Goal: Information Seeking & Learning: Learn about a topic

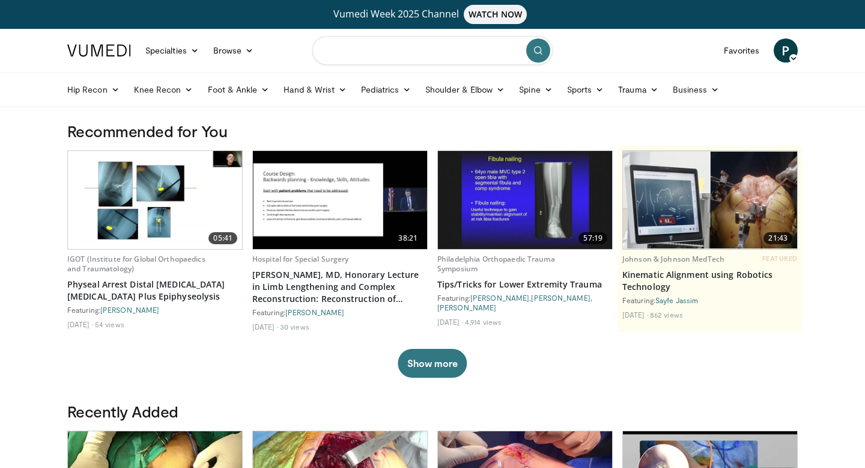
click at [341, 58] on input "Search topics, interventions" at bounding box center [433, 50] width 240 height 29
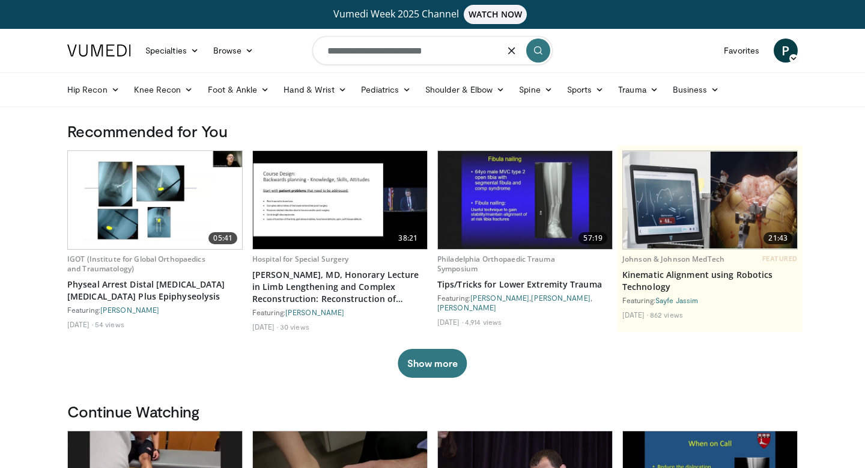
type input "**********"
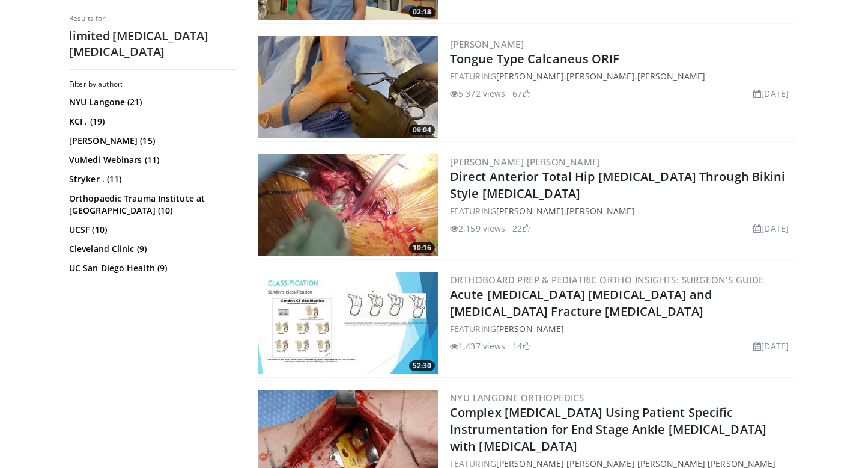
scroll to position [954, 0]
click at [335, 119] on img at bounding box center [348, 86] width 180 height 102
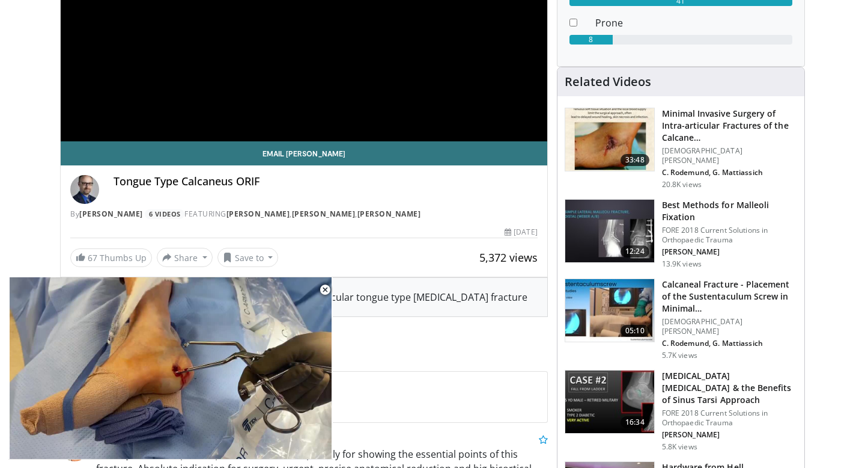
click at [596, 145] on img at bounding box center [610, 139] width 89 height 63
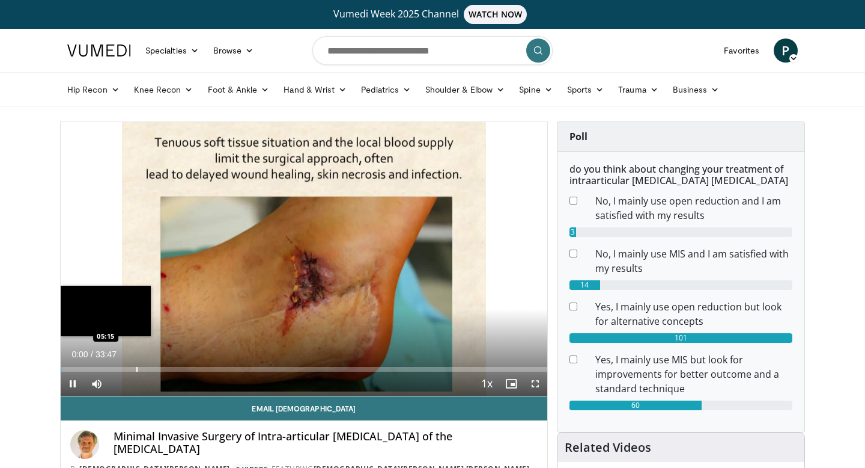
click at [136, 365] on video-js "**********" at bounding box center [304, 259] width 487 height 274
click at [96, 367] on div "Progress Bar" at bounding box center [96, 369] width 1 height 5
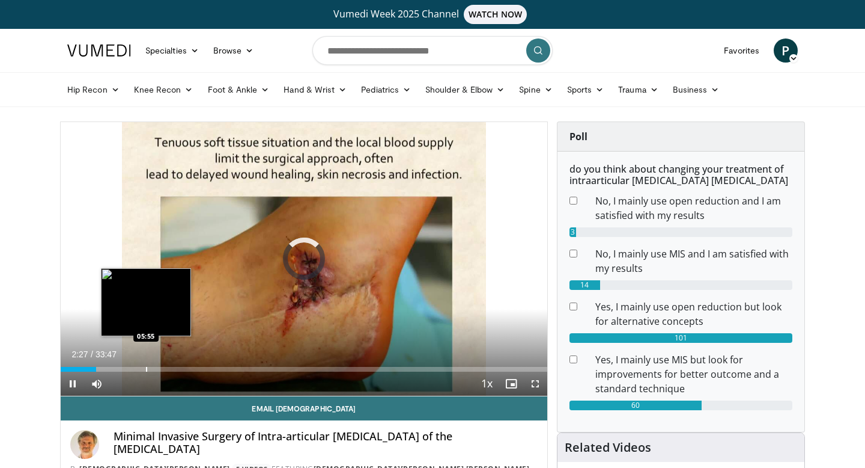
click at [146, 370] on video-js "**********" at bounding box center [304, 259] width 487 height 274
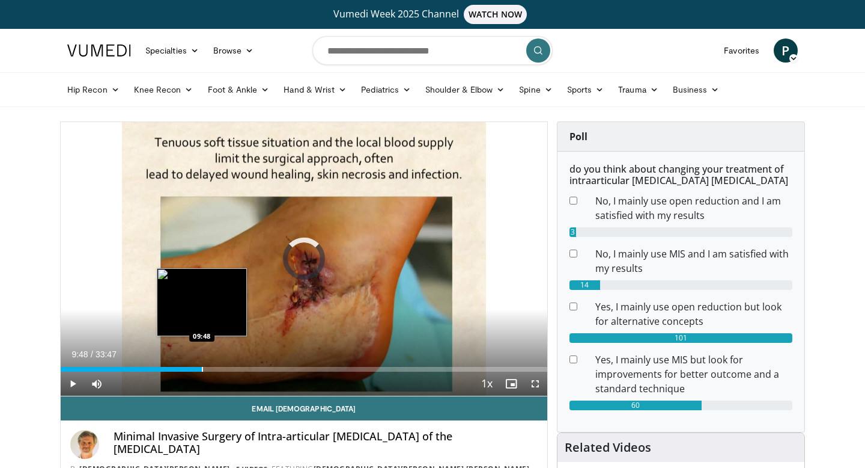
click at [202, 369] on div "Progress Bar" at bounding box center [202, 369] width 1 height 5
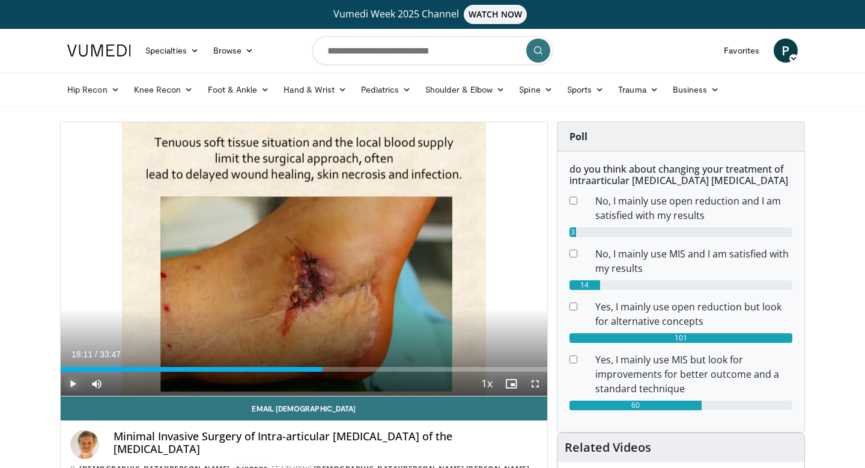
click at [68, 389] on span "Video Player" at bounding box center [73, 383] width 24 height 24
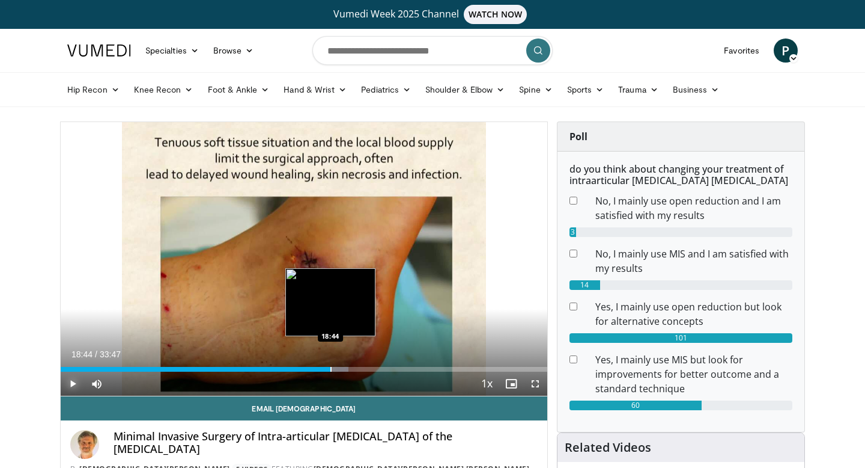
click at [330, 364] on div "Loaded : 59.19% 19:00 18:44" at bounding box center [304, 365] width 487 height 11
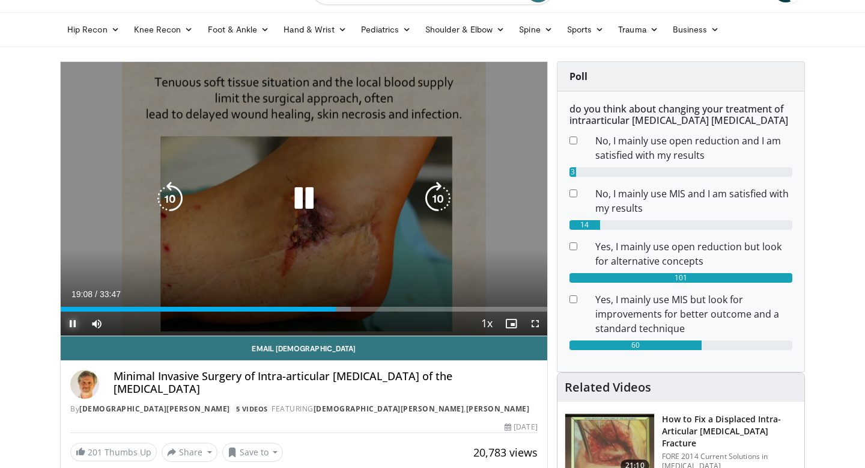
scroll to position [63, 0]
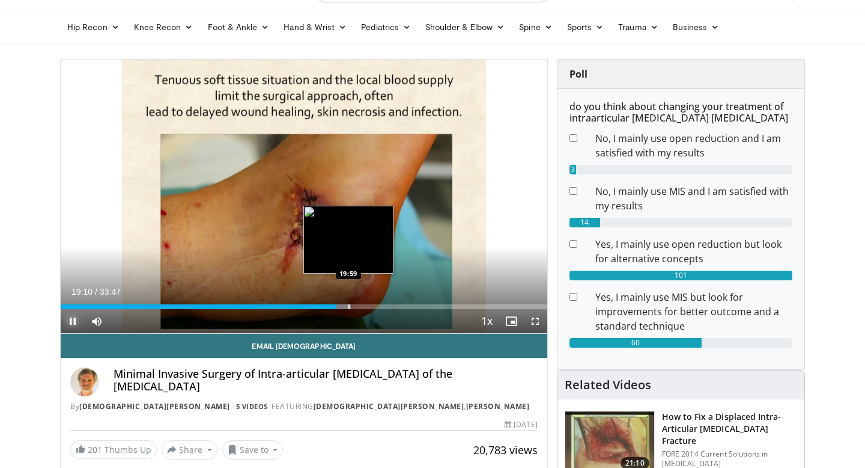
click at [349, 307] on div "Progress Bar" at bounding box center [349, 306] width 1 height 5
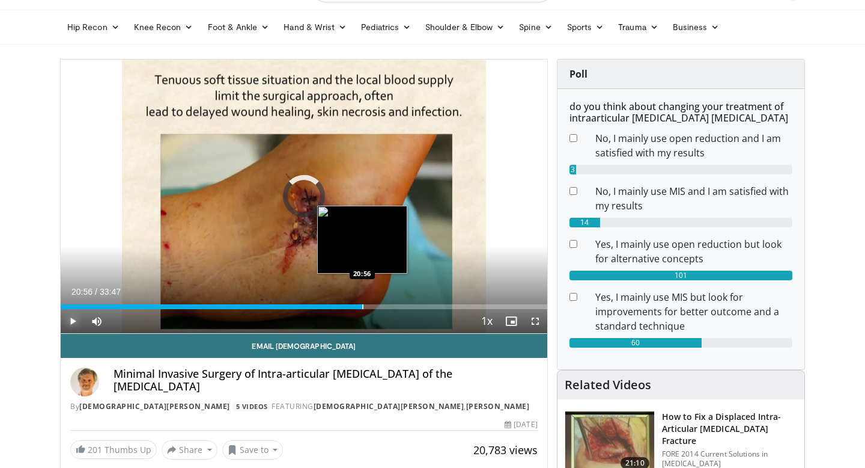
click at [362, 305] on div "Progress Bar" at bounding box center [362, 306] width 1 height 5
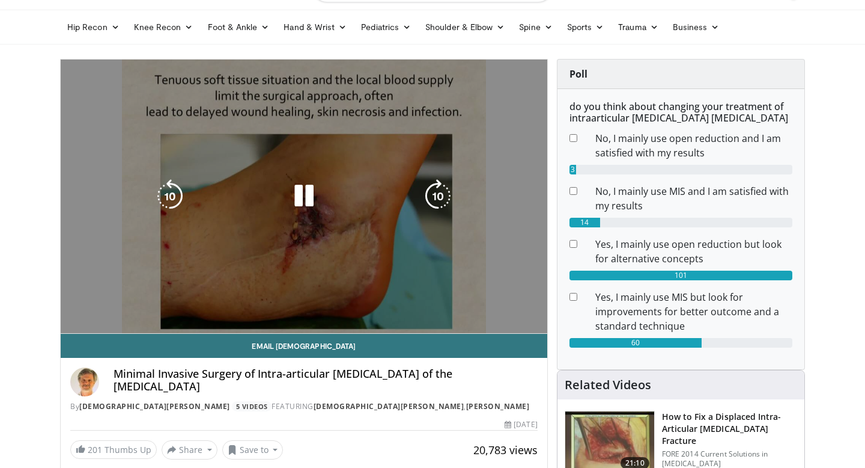
click at [138, 249] on div "10 seconds Tap to unmute" at bounding box center [304, 196] width 487 height 273
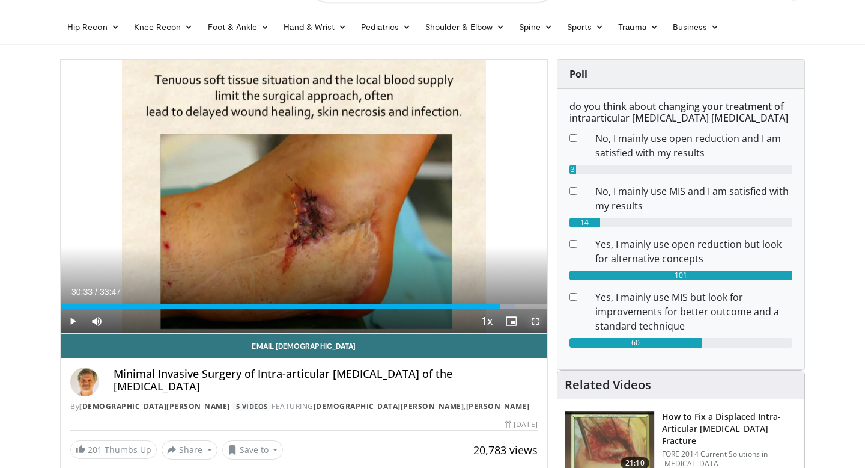
click at [539, 319] on span "Video Player" at bounding box center [536, 321] width 24 height 24
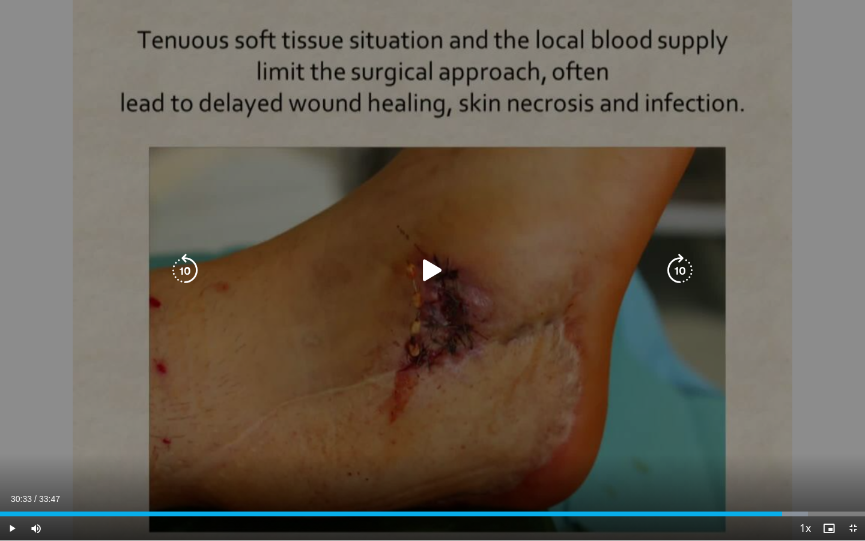
click at [422, 256] on icon "Video Player" at bounding box center [433, 271] width 34 height 34
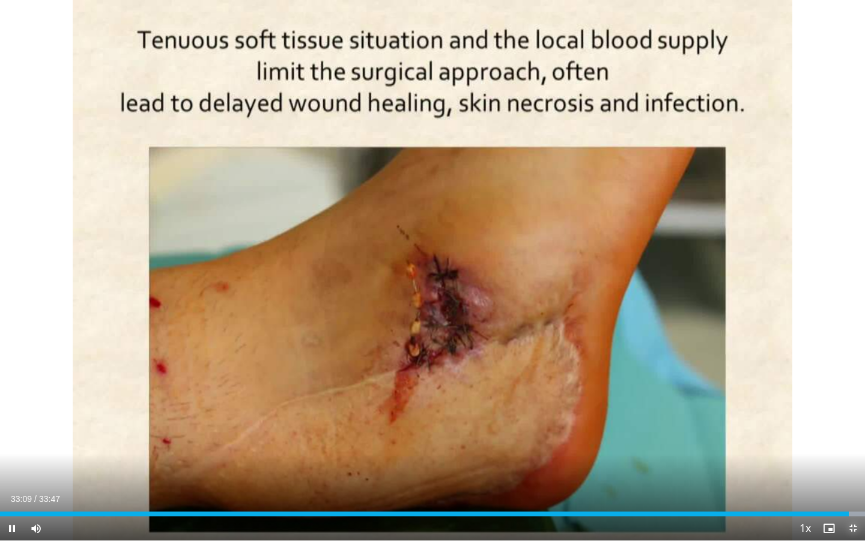
click at [855, 467] on span "Video Player" at bounding box center [853, 528] width 24 height 24
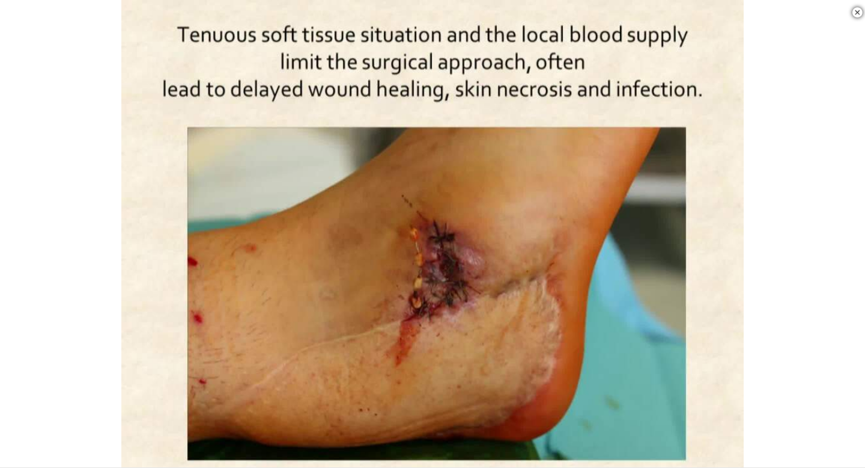
scroll to position [287, 0]
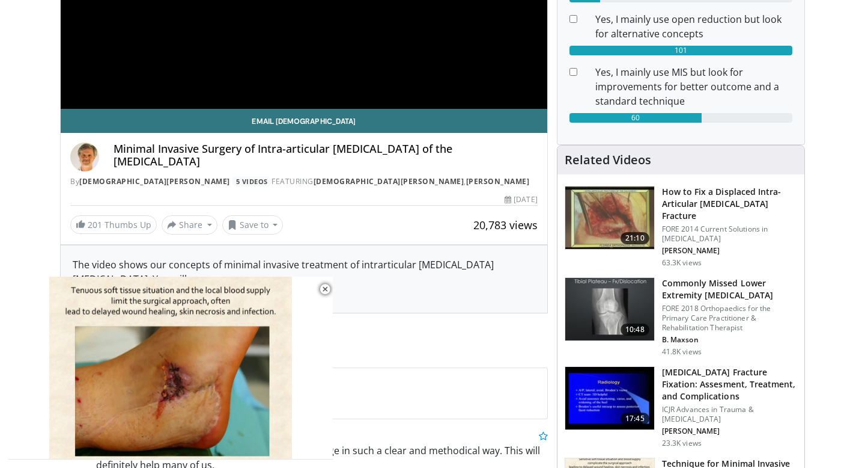
click at [614, 389] on img at bounding box center [610, 398] width 89 height 63
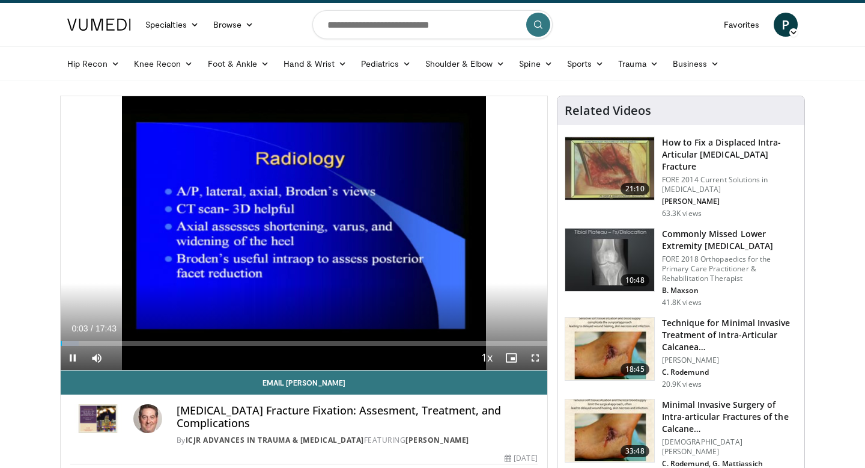
scroll to position [29, 0]
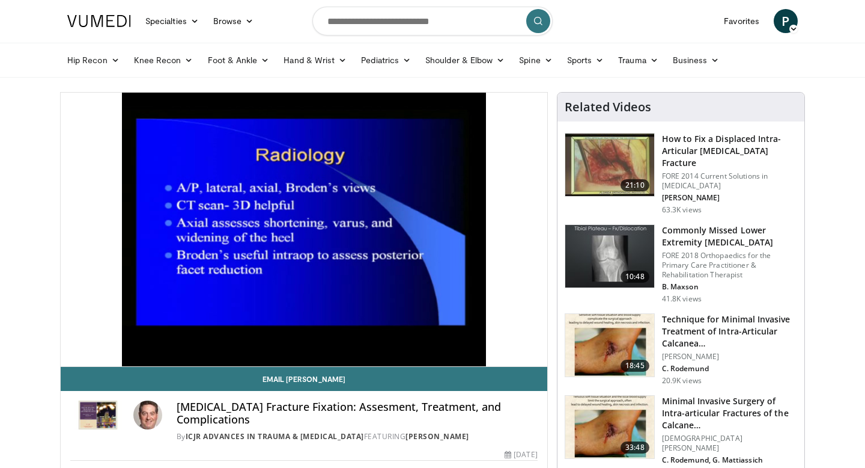
click at [606, 408] on img at bounding box center [610, 426] width 89 height 63
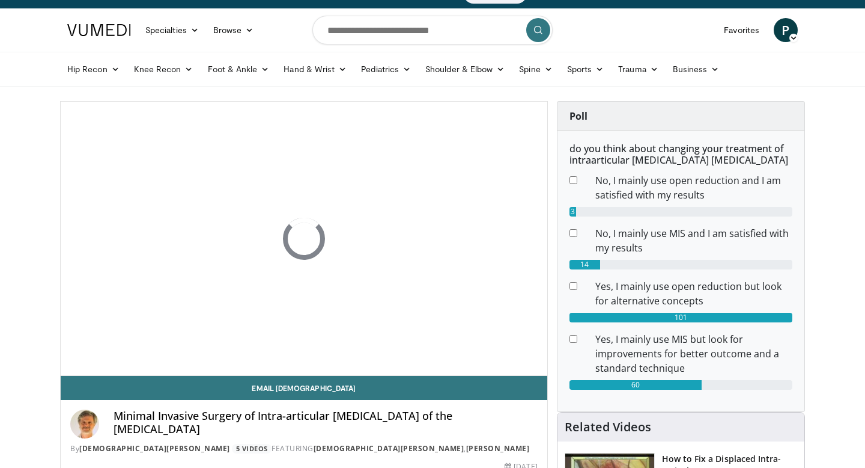
scroll to position [297, 0]
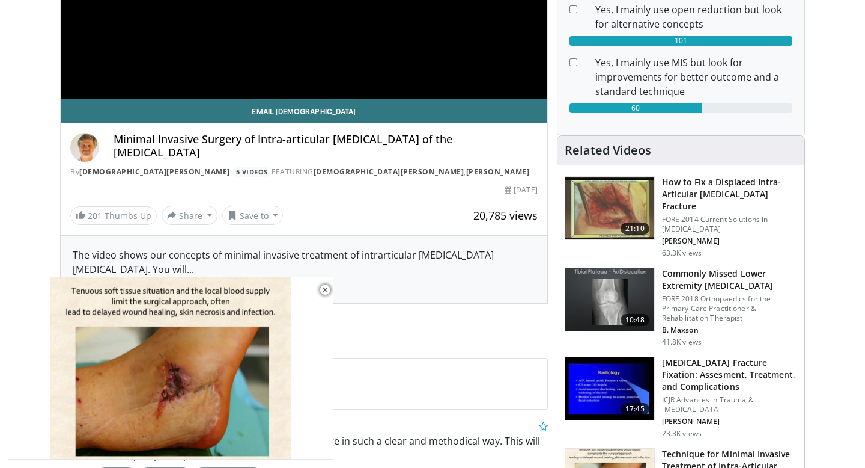
click at [623, 357] on img at bounding box center [610, 388] width 89 height 63
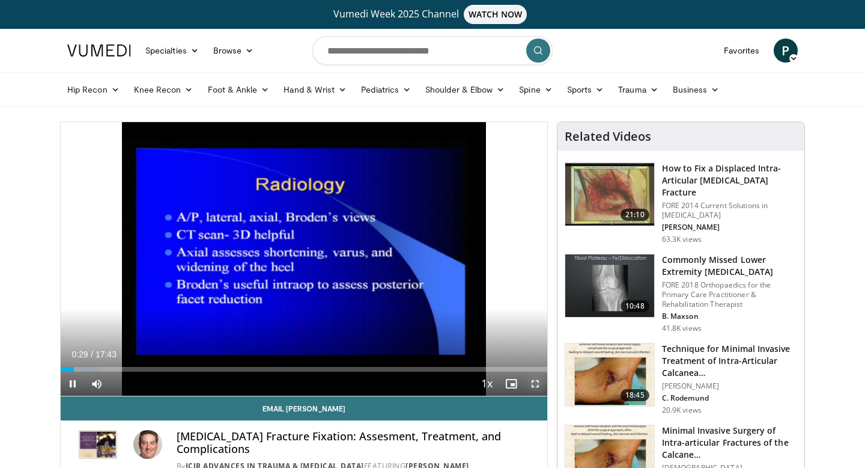
click at [538, 380] on span "Video Player" at bounding box center [536, 383] width 24 height 24
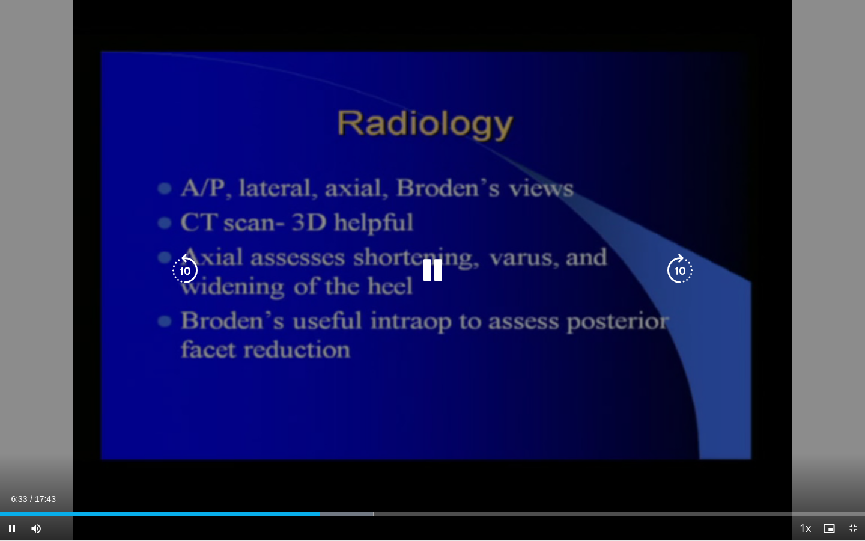
click at [429, 270] on icon "Video Player" at bounding box center [433, 271] width 34 height 34
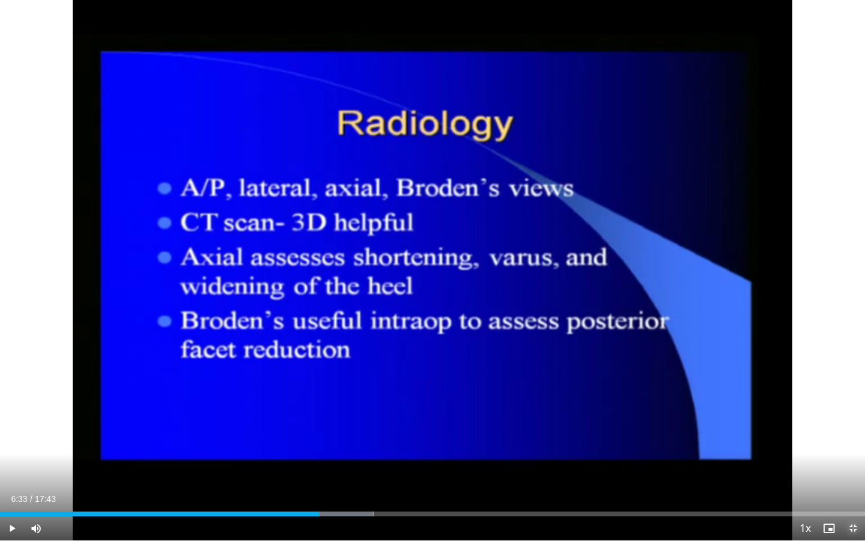
click at [852, 467] on span "Video Player" at bounding box center [853, 528] width 24 height 24
